Goal: Contribute content: Add original content to the website for others to see

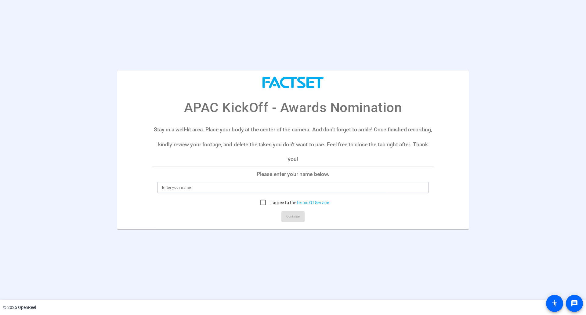
click at [209, 186] on input at bounding box center [293, 187] width 262 height 7
type input "[PERSON_NAME]"
click at [259, 200] on input "I agree to the Terms Of Service" at bounding box center [263, 202] width 12 height 12
checkbox input "true"
click at [288, 212] on span "Continue" at bounding box center [292, 216] width 13 height 9
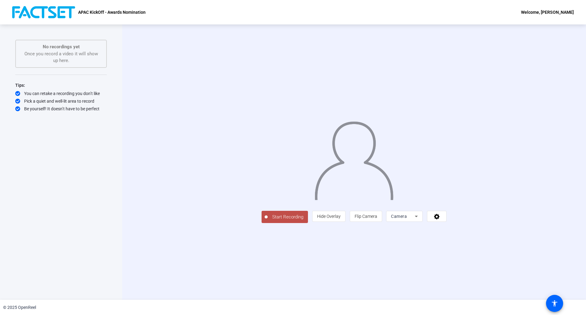
click at [550, 6] on div "APAC KickOff - Awards Nomination Welcome, Kai Takemura" at bounding box center [293, 12] width 586 height 24
click at [440, 219] on icon at bounding box center [436, 216] width 7 height 6
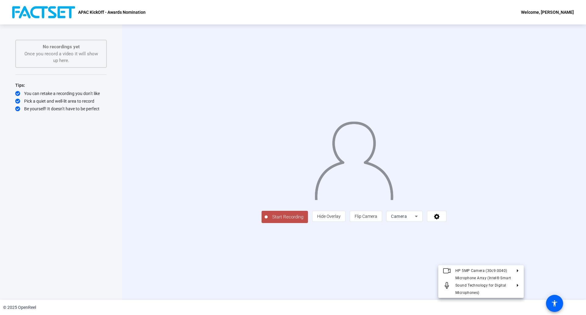
click at [538, 254] on div at bounding box center [293, 157] width 586 height 315
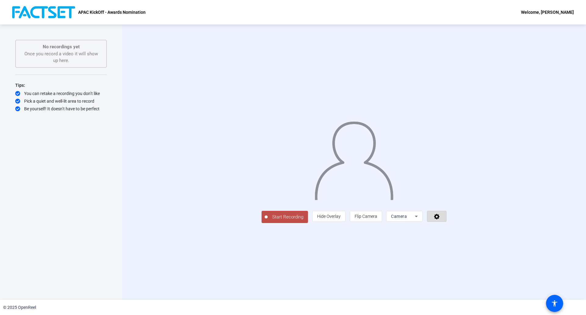
click at [446, 223] on span at bounding box center [436, 216] width 19 height 15
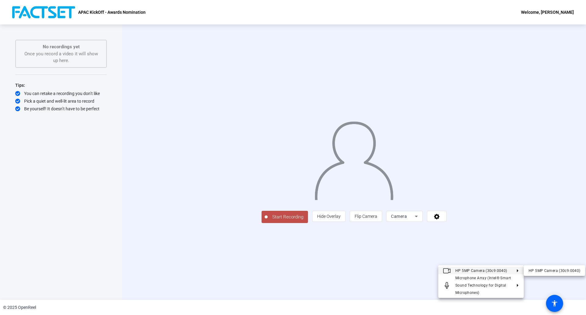
click at [551, 208] on div at bounding box center [293, 157] width 586 height 315
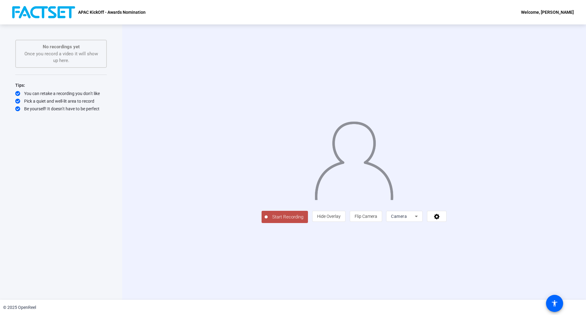
click at [561, 15] on div "APAC KickOff - Awards Nomination Welcome, Kai Takemura" at bounding box center [293, 12] width 586 height 24
click at [561, 15] on div "Welcome, [PERSON_NAME]" at bounding box center [547, 12] width 53 height 7
click at [551, 18] on span "Logout" at bounding box center [545, 21] width 24 height 7
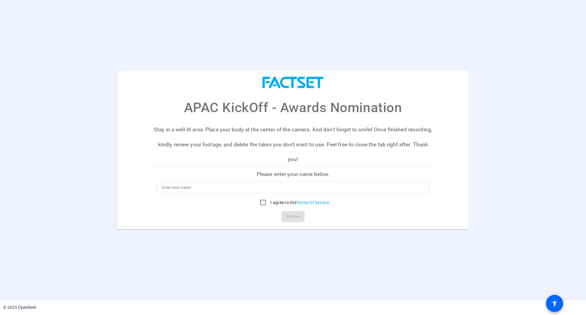
click at [266, 182] on div at bounding box center [293, 188] width 262 height 12
type input "T"
type input "Yui Natsume"
click at [267, 202] on input "I agree to the Terms Of Service" at bounding box center [263, 202] width 12 height 12
checkbox input "true"
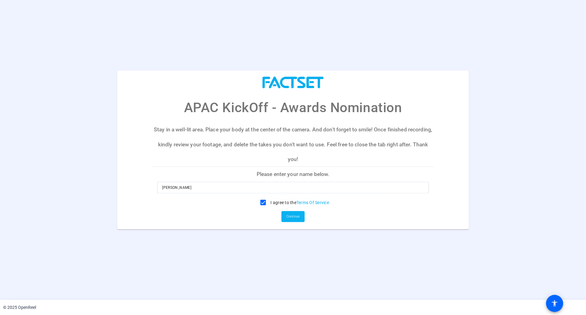
click at [288, 213] on span "Continue" at bounding box center [292, 216] width 13 height 9
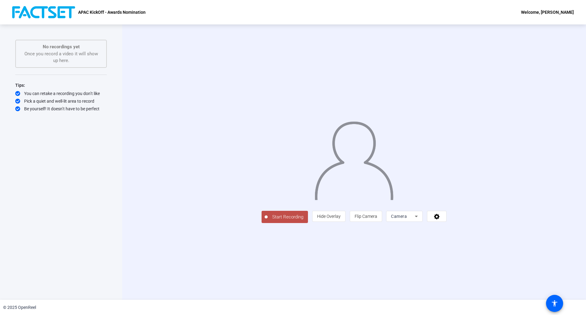
click at [407, 219] on span "Camera" at bounding box center [399, 216] width 16 height 5
click at [514, 258] on div at bounding box center [293, 157] width 586 height 315
click at [439, 219] on icon at bounding box center [436, 216] width 5 height 5
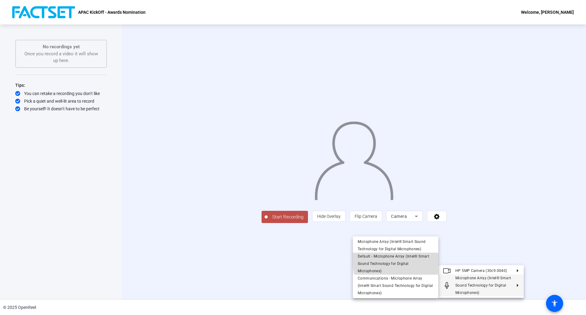
click at [420, 265] on span "Default - Microphone Array (Intel® Smart Sound Technology for Digital Microphon…" at bounding box center [393, 263] width 71 height 19
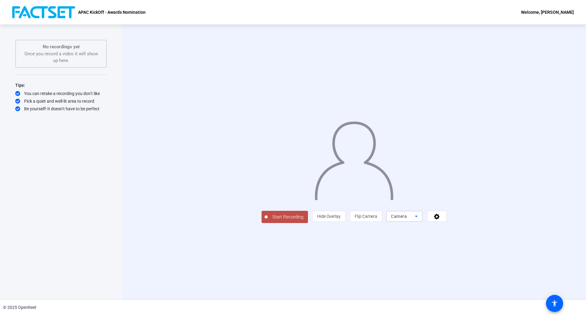
click at [407, 219] on span "Camera" at bounding box center [399, 216] width 16 height 5
click at [511, 264] on div at bounding box center [293, 157] width 586 height 315
click at [440, 219] on icon at bounding box center [436, 216] width 7 height 6
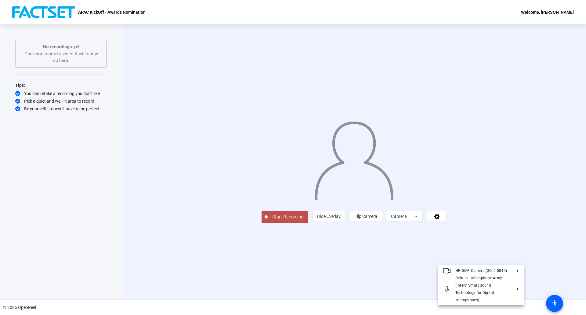
click at [530, 262] on div at bounding box center [293, 157] width 586 height 315
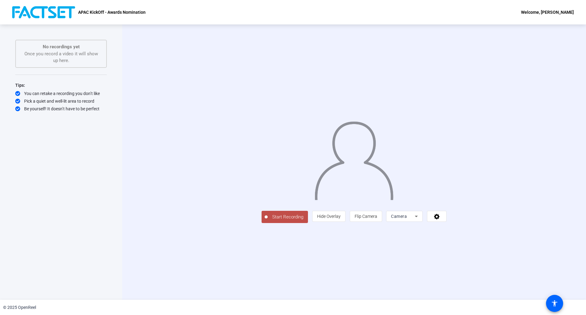
click at [268, 220] on span "Start Recording" at bounding box center [288, 216] width 40 height 7
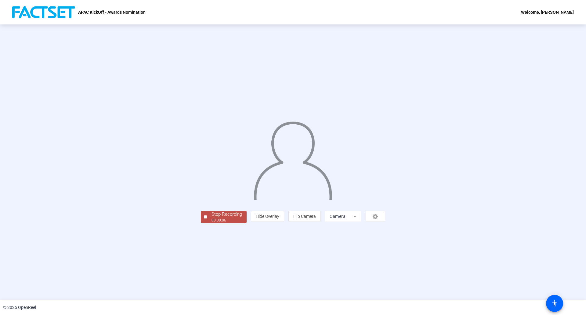
click at [201, 223] on button "Stop Recording 00:00:06" at bounding box center [224, 217] width 46 height 13
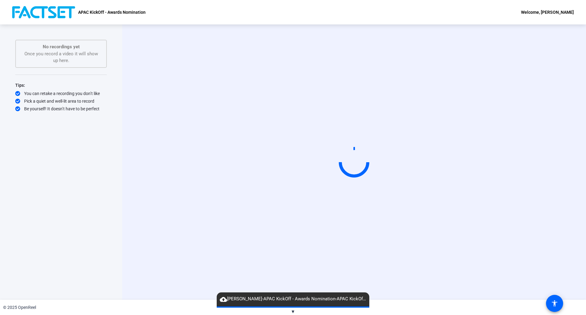
click at [166, 188] on div "Start Recording" at bounding box center [354, 162] width 394 height 52
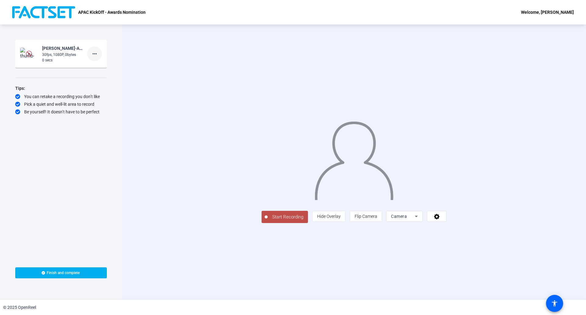
click at [97, 53] on mat-icon "more_horiz" at bounding box center [94, 53] width 7 height 7
click at [103, 66] on span "Delete clip" at bounding box center [104, 66] width 24 height 7
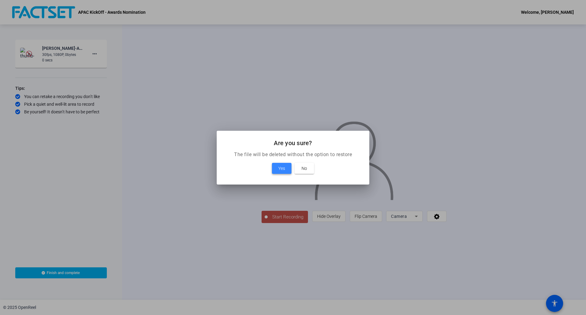
click at [282, 165] on span "Yes" at bounding box center [281, 167] width 7 height 7
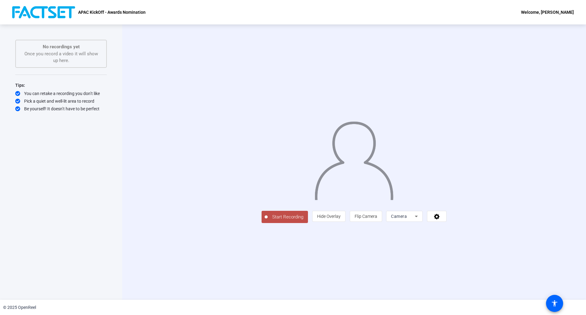
click at [268, 220] on span "Start Recording" at bounding box center [288, 216] width 40 height 7
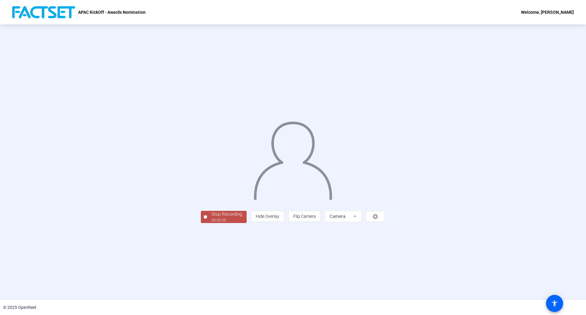
click at [211, 218] on div "Stop Recording" at bounding box center [226, 214] width 31 height 7
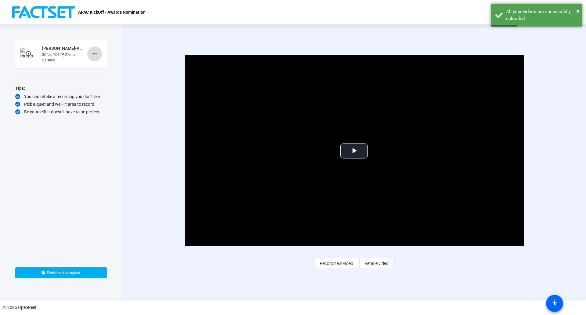
click at [94, 56] on mat-icon "more_horiz" at bounding box center [94, 53] width 7 height 7
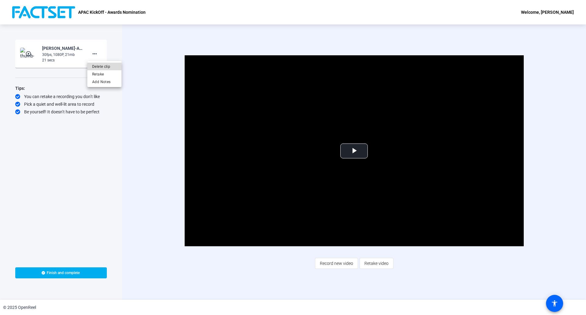
click at [103, 65] on span "Delete clip" at bounding box center [104, 66] width 24 height 7
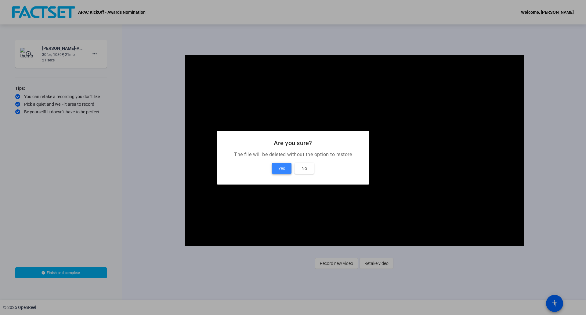
click at [273, 164] on span at bounding box center [282, 168] width 20 height 15
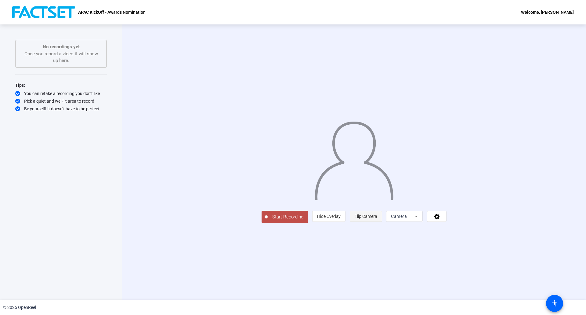
click at [377, 222] on span "Flip Camera" at bounding box center [366, 216] width 23 height 12
click at [377, 219] on span "Flip Camera" at bounding box center [366, 216] width 23 height 5
click at [415, 220] on div "Camera" at bounding box center [403, 215] width 24 height 7
click at [490, 258] on div at bounding box center [293, 157] width 586 height 315
click at [440, 219] on icon at bounding box center [436, 216] width 7 height 6
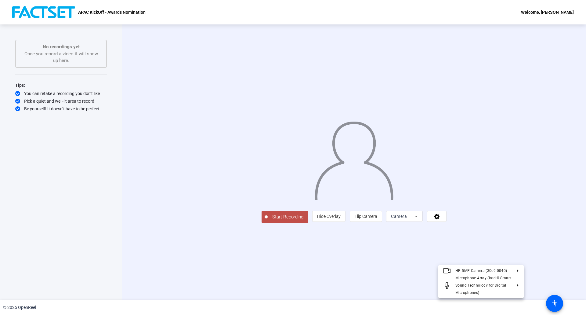
click at [515, 261] on div at bounding box center [293, 157] width 586 height 315
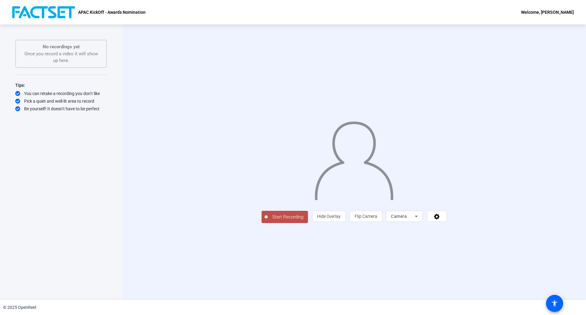
click at [262, 223] on button "Start Recording" at bounding box center [285, 217] width 46 height 12
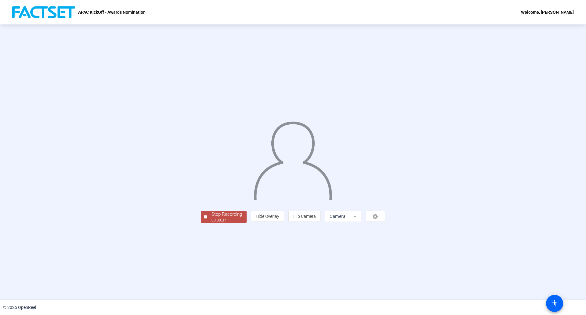
click at [211, 223] on div "00:00:37" at bounding box center [226, 219] width 31 height 5
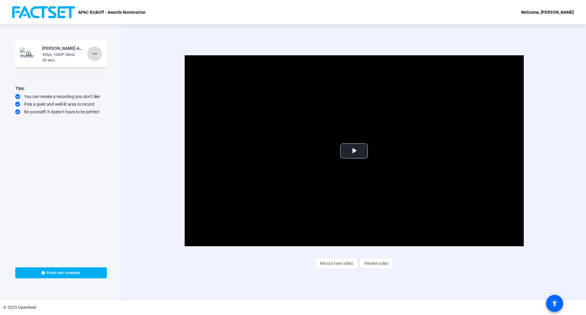
click at [98, 57] on mat-icon "more_horiz" at bounding box center [94, 53] width 7 height 7
click at [102, 81] on span "Add Notes" at bounding box center [104, 81] width 24 height 7
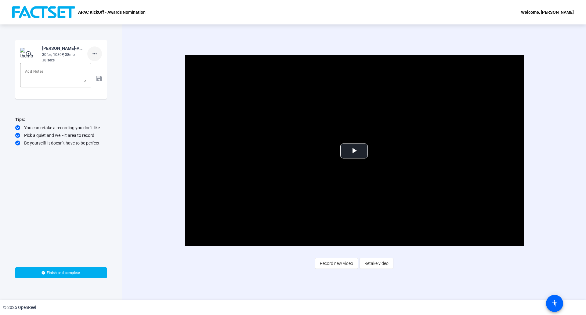
click at [95, 53] on mat-icon "more_horiz" at bounding box center [94, 53] width 7 height 7
click at [103, 66] on span "Delete clip" at bounding box center [104, 66] width 24 height 7
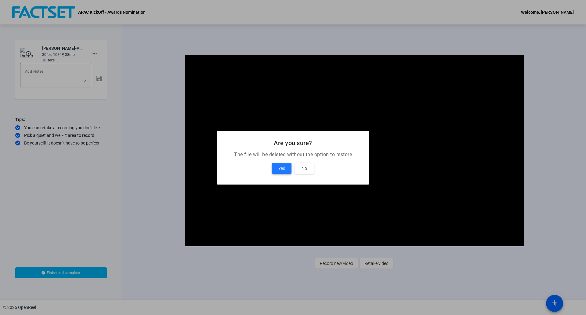
click at [278, 169] on span at bounding box center [282, 168] width 20 height 15
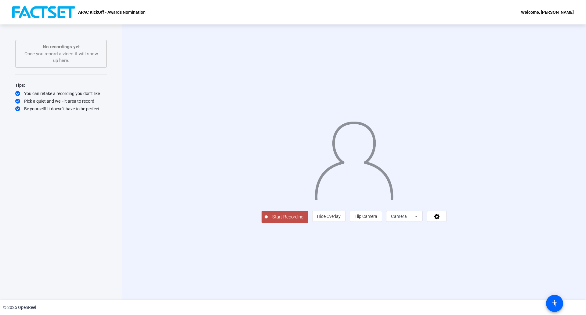
click at [268, 220] on span "Start Recording" at bounding box center [288, 216] width 40 height 7
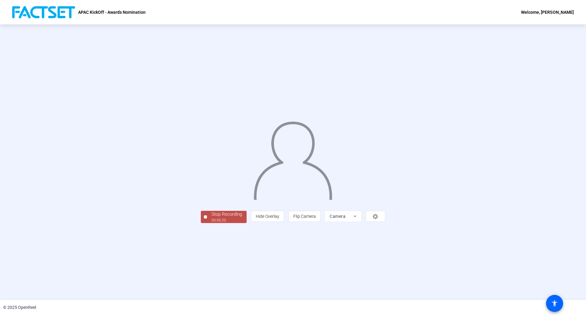
click at [211, 223] on div "00:00:20" at bounding box center [226, 219] width 31 height 5
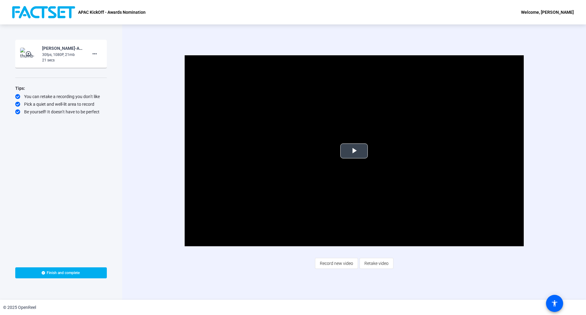
click at [354, 151] on span "Video Player" at bounding box center [354, 151] width 0 height 0
click at [288, 277] on div "Video Player is loading. Play Video Pause Mute 46% Current Time 0:14 / Duration…" at bounding box center [354, 161] width 464 height 275
click at [95, 54] on mat-icon "more_horiz" at bounding box center [94, 53] width 7 height 7
click at [103, 67] on span "Delete clip" at bounding box center [104, 66] width 24 height 7
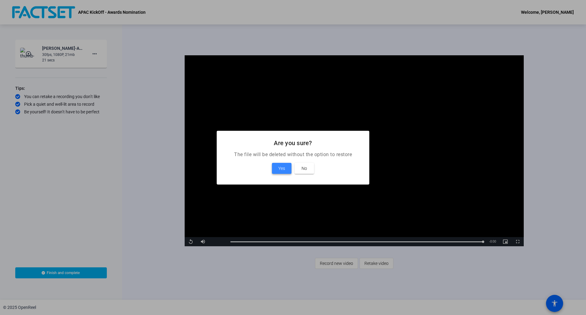
click at [279, 169] on span "Yes" at bounding box center [281, 167] width 7 height 7
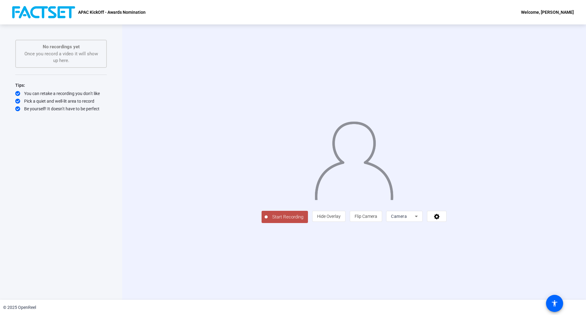
click at [268, 220] on span "Start Recording" at bounding box center [288, 216] width 40 height 7
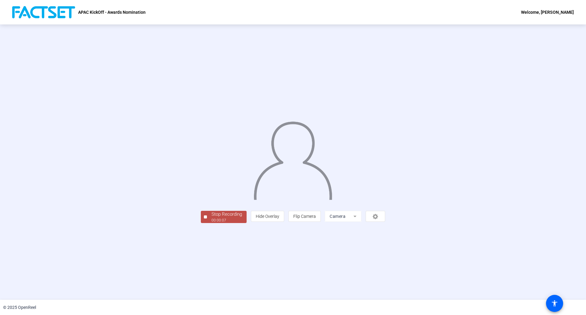
click at [211, 223] on div "00:00:07" at bounding box center [226, 219] width 31 height 5
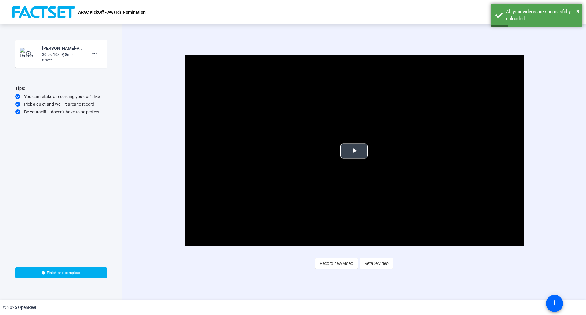
click at [354, 151] on span "Video Player" at bounding box center [354, 151] width 0 height 0
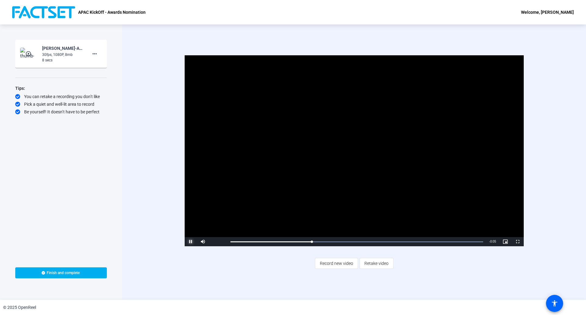
click at [190, 241] on span "Video Player" at bounding box center [191, 241] width 12 height 0
click at [93, 51] on mat-icon "more_horiz" at bounding box center [94, 53] width 7 height 7
click at [99, 66] on span "Delete clip" at bounding box center [104, 66] width 24 height 7
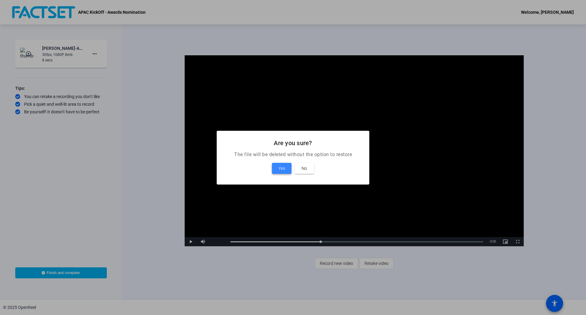
click at [285, 167] on span at bounding box center [282, 168] width 20 height 15
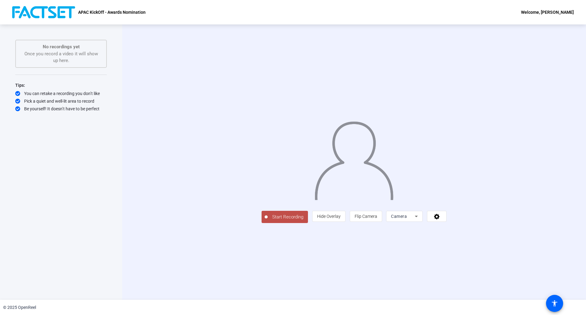
click at [262, 223] on button "Start Recording" at bounding box center [285, 217] width 46 height 12
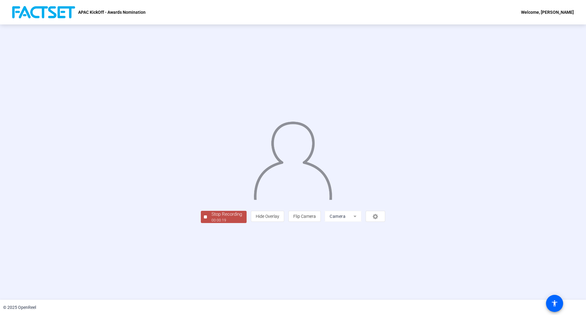
click at [211, 218] on div "Stop Recording" at bounding box center [226, 214] width 31 height 7
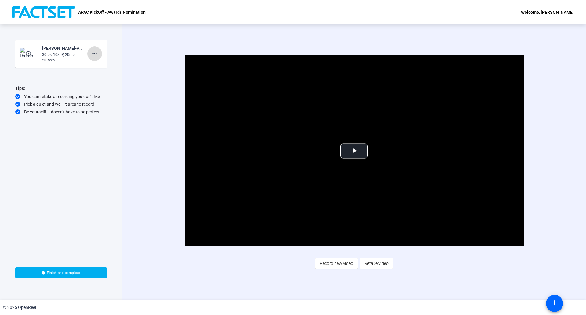
click at [95, 52] on mat-icon "more_horiz" at bounding box center [94, 53] width 7 height 7
click at [104, 66] on span "Delete clip" at bounding box center [104, 66] width 24 height 7
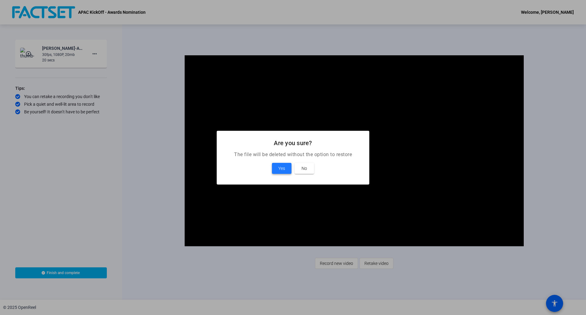
click at [277, 166] on span at bounding box center [282, 168] width 20 height 15
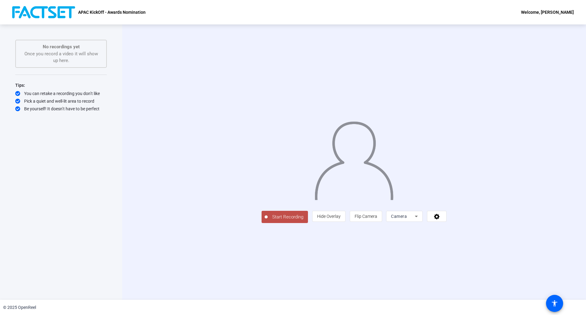
click at [268, 220] on span "Start Recording" at bounding box center [288, 216] width 40 height 7
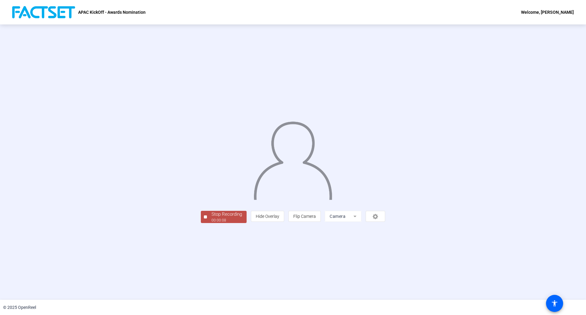
click at [211, 218] on div "Stop Recording" at bounding box center [226, 214] width 31 height 7
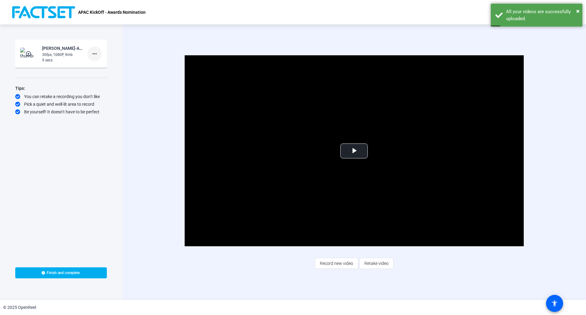
click at [98, 52] on mat-icon "more_horiz" at bounding box center [94, 53] width 7 height 7
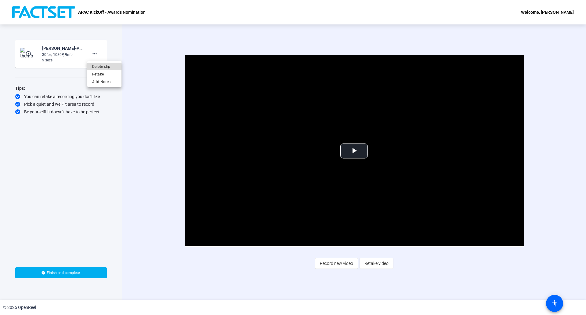
click at [104, 66] on span "Delete clip" at bounding box center [104, 66] width 24 height 7
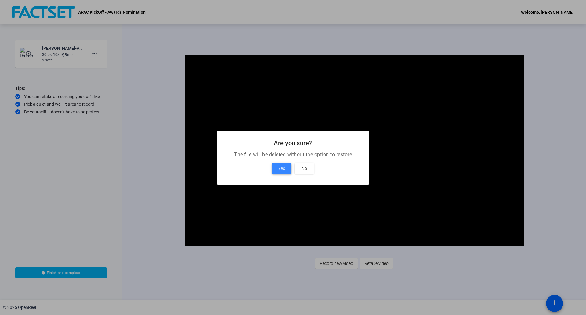
click at [284, 170] on span "Yes" at bounding box center [281, 167] width 7 height 7
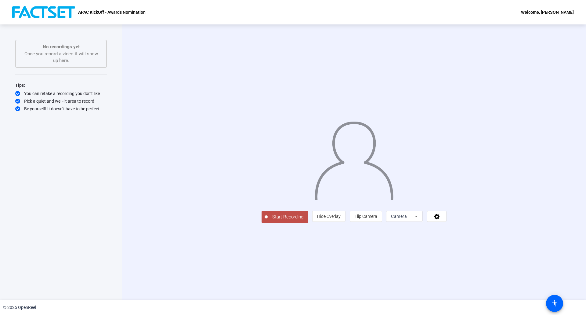
click at [268, 220] on span "Start Recording" at bounding box center [288, 216] width 40 height 7
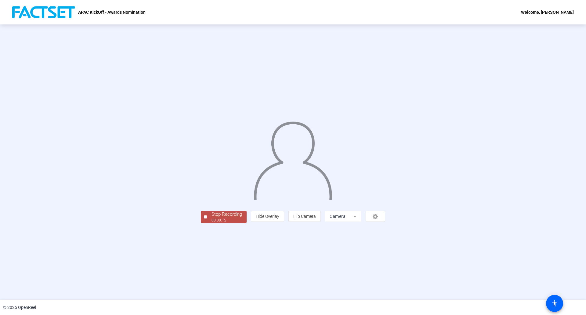
click at [211, 223] on div "00:00:15" at bounding box center [226, 219] width 31 height 5
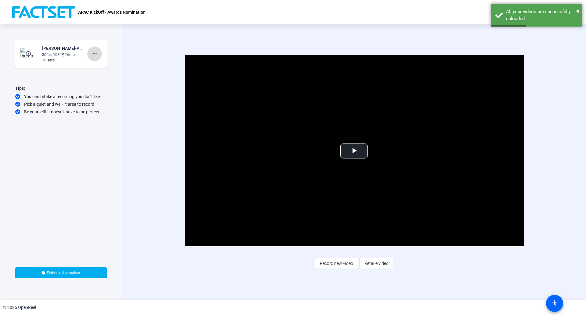
click at [95, 51] on mat-icon "more_horiz" at bounding box center [94, 53] width 7 height 7
click at [104, 68] on span "Delete clip" at bounding box center [104, 66] width 24 height 7
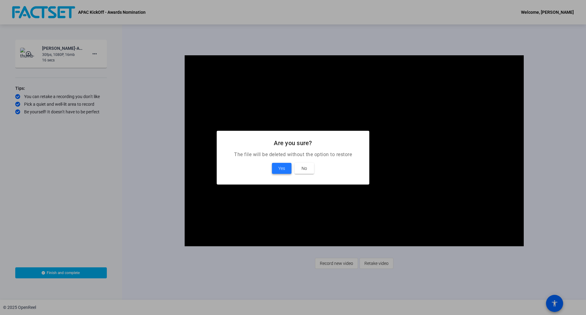
click at [283, 164] on span "Yes" at bounding box center [281, 167] width 7 height 7
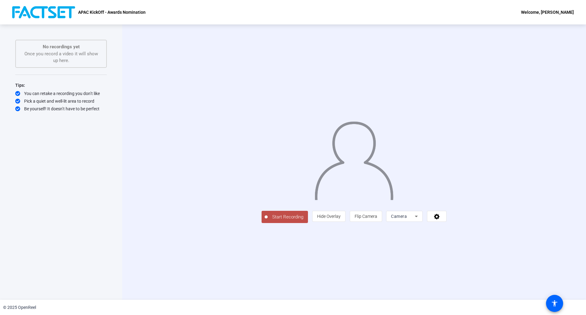
click at [268, 220] on span "Start Recording" at bounding box center [288, 216] width 40 height 7
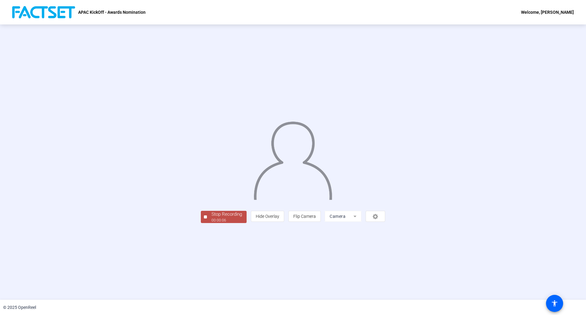
click at [211, 218] on div "Stop Recording" at bounding box center [226, 214] width 31 height 7
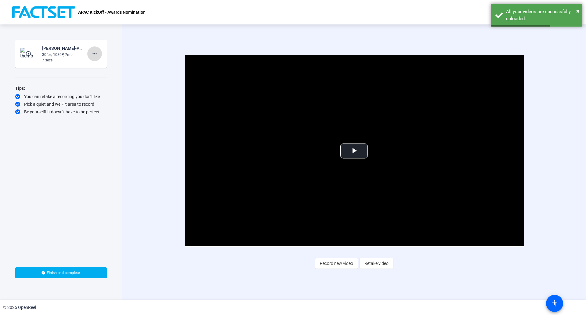
click at [92, 54] on mat-icon "more_horiz" at bounding box center [94, 53] width 7 height 7
click at [101, 66] on span "Delete clip" at bounding box center [104, 66] width 24 height 7
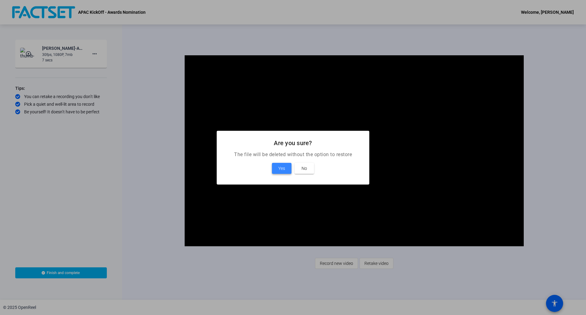
click at [283, 170] on span "Yes" at bounding box center [281, 167] width 7 height 7
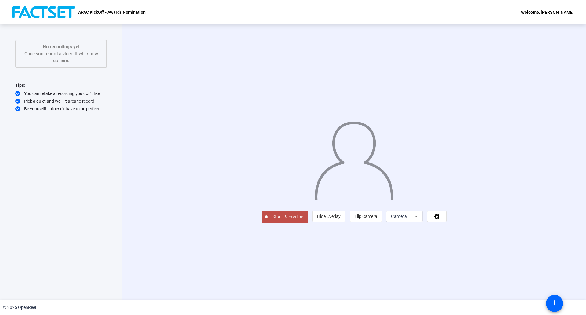
click at [268, 220] on span "Start Recording" at bounding box center [288, 216] width 40 height 7
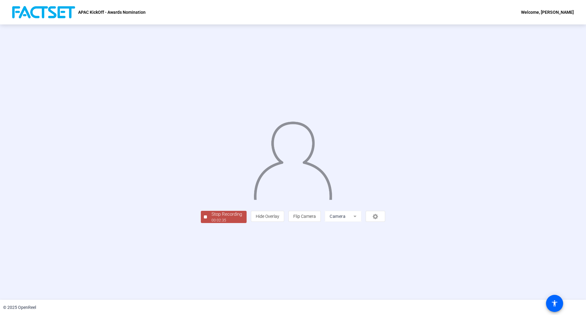
click at [211, 218] on div "Stop Recording" at bounding box center [226, 214] width 31 height 7
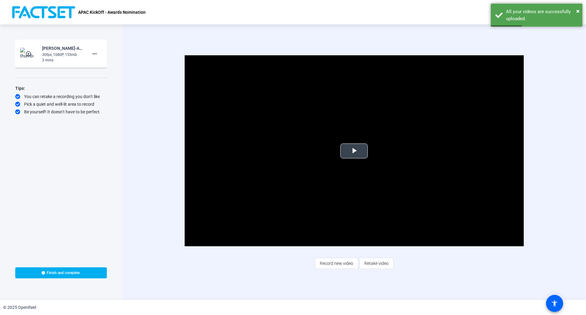
click at [354, 151] on span "Video Player" at bounding box center [354, 151] width 0 height 0
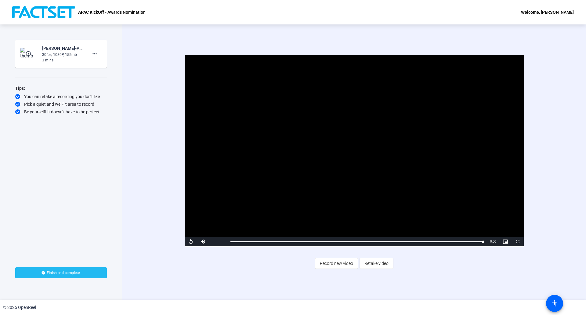
click at [59, 266] on span at bounding box center [61, 272] width 92 height 15
